Goal: Find specific page/section: Find specific page/section

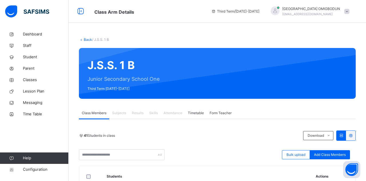
click at [140, 112] on span "Results" at bounding box center [138, 113] width 12 height 5
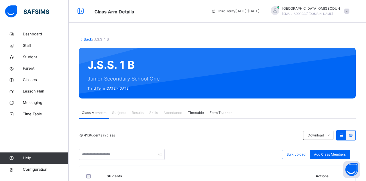
click at [142, 113] on span "Results" at bounding box center [138, 112] width 12 height 5
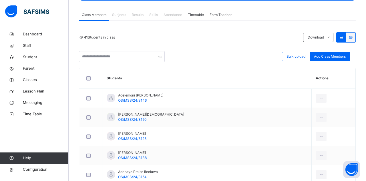
scroll to position [99, 0]
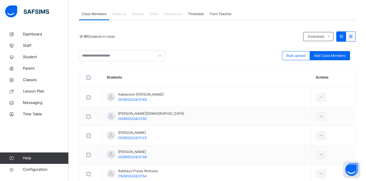
click at [143, 12] on span "Results" at bounding box center [138, 13] width 12 height 5
click at [138, 14] on span "Results" at bounding box center [138, 13] width 12 height 5
click at [140, 16] on span "Results" at bounding box center [138, 13] width 12 height 5
click at [198, 97] on td "Adelemoni [PERSON_NAME] OS/MSS/24/3146" at bounding box center [206, 97] width 209 height 19
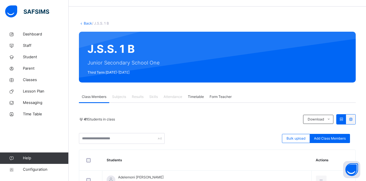
scroll to position [47, 0]
